Goal: Task Accomplishment & Management: Manage account settings

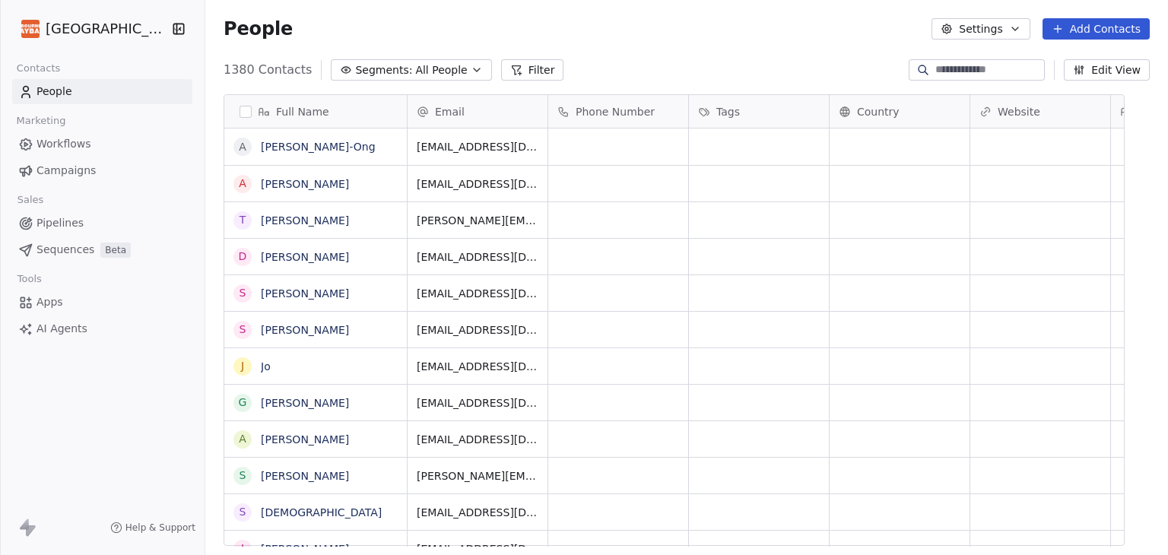
scroll to position [476, 925]
click at [93, 40] on html "Melbourne Playback Theatre Contacts People Marketing Workflows Campaigns Sales …" at bounding box center [584, 277] width 1168 height 555
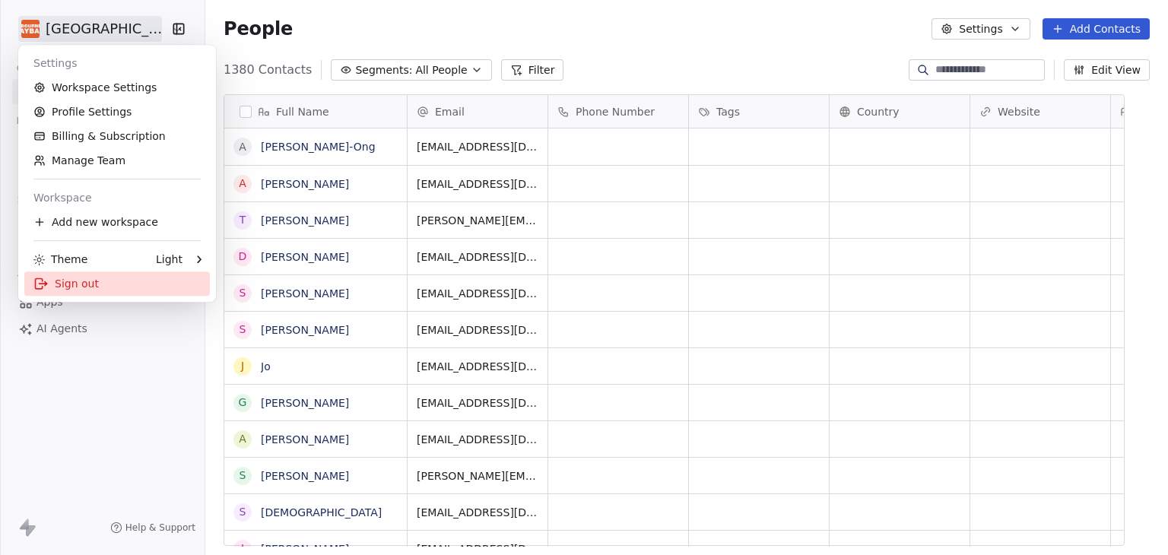
click at [82, 287] on div "Sign out" at bounding box center [117, 283] width 186 height 24
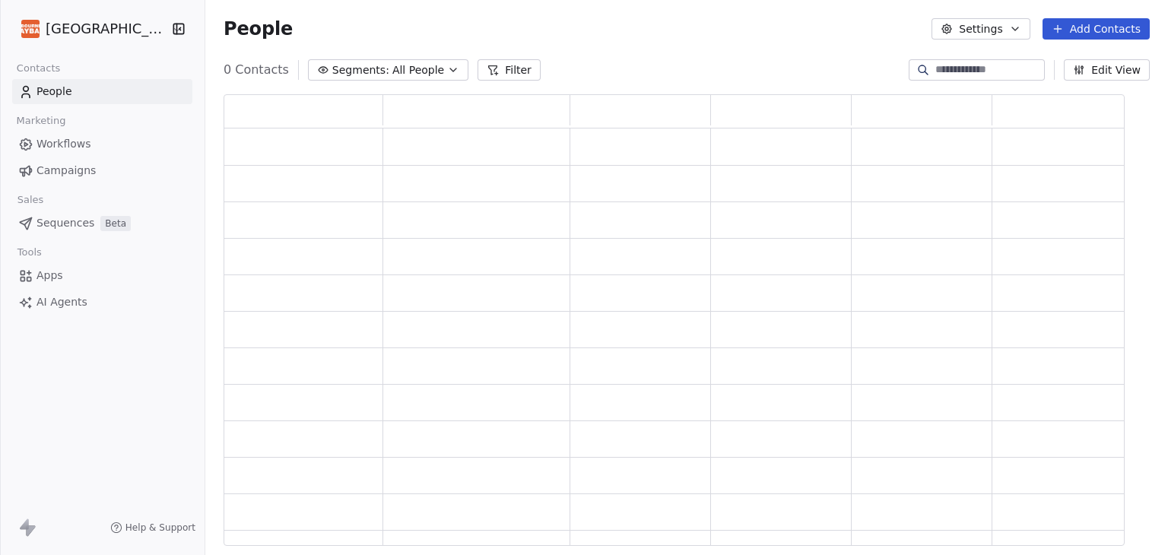
scroll to position [439, 889]
click at [119, 25] on html "Melbourne Playback Theatre Contacts People Marketing Workflows Campaigns Sales …" at bounding box center [584, 277] width 1168 height 555
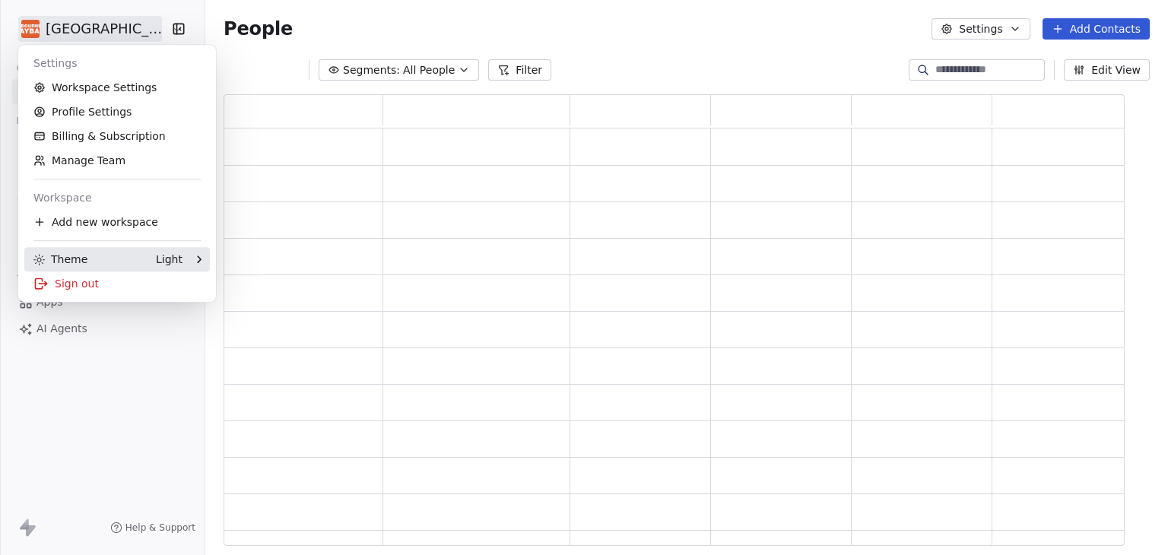
click at [92, 273] on div "Sign out" at bounding box center [117, 283] width 186 height 24
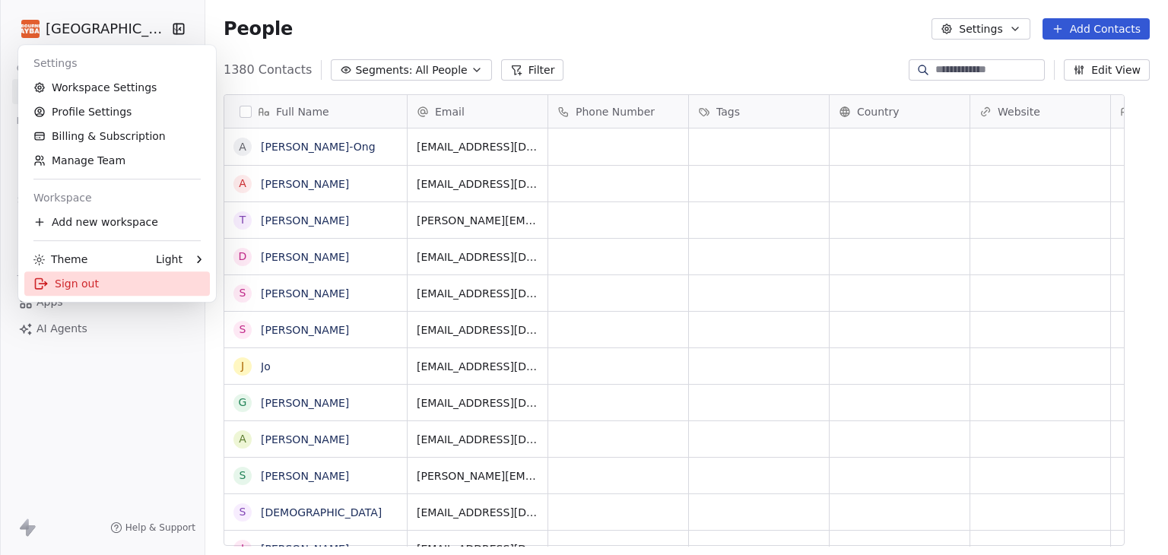
scroll to position [476, 925]
